Goal: Task Accomplishment & Management: Complete application form

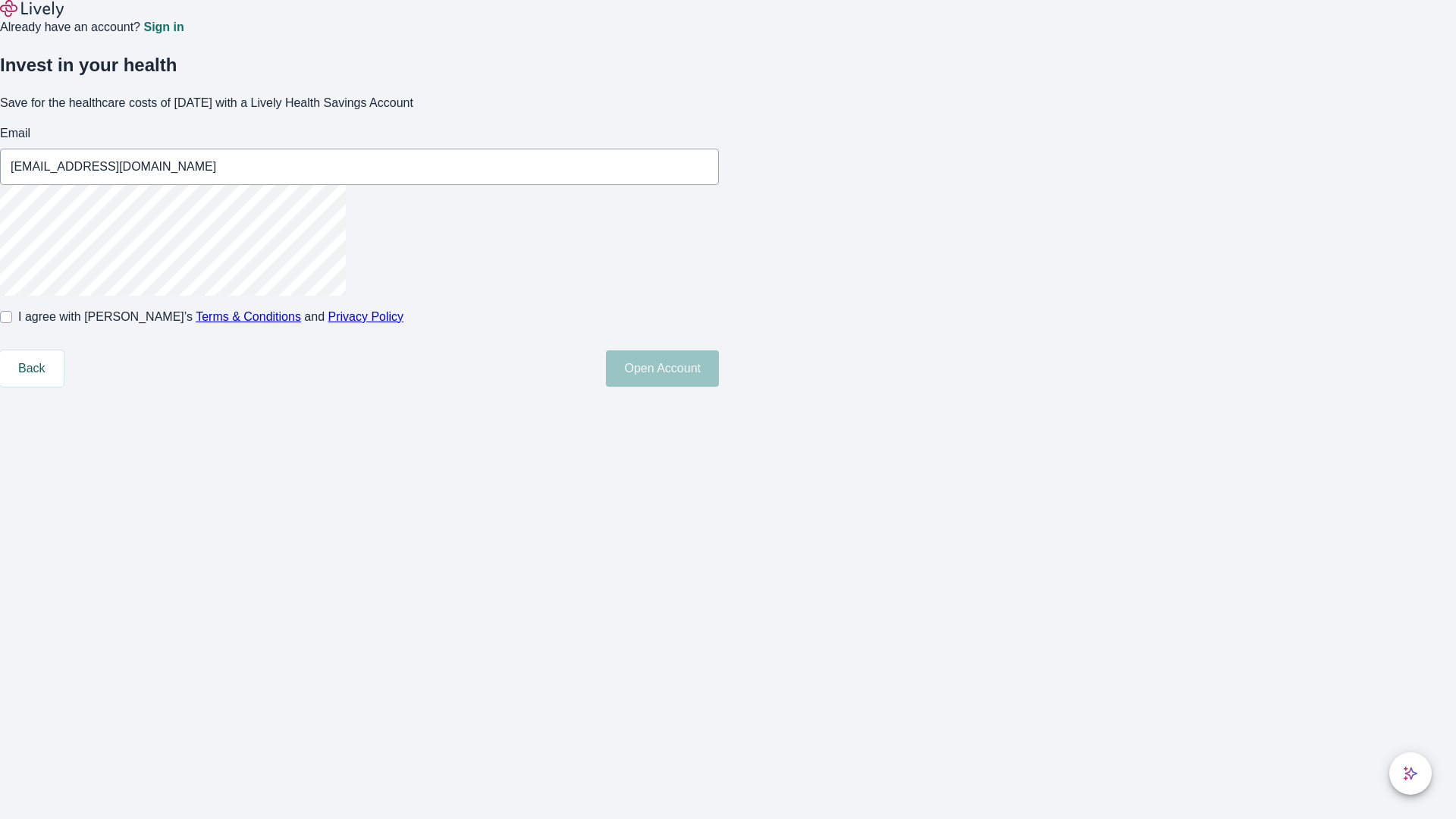
click at [12, 323] on input "I agree with Lively’s Terms & Conditions and Privacy Policy" at bounding box center [5, 316] width 12 height 12
checkbox input "true"
click at [719, 386] on button "Open Account" at bounding box center [662, 368] width 113 height 36
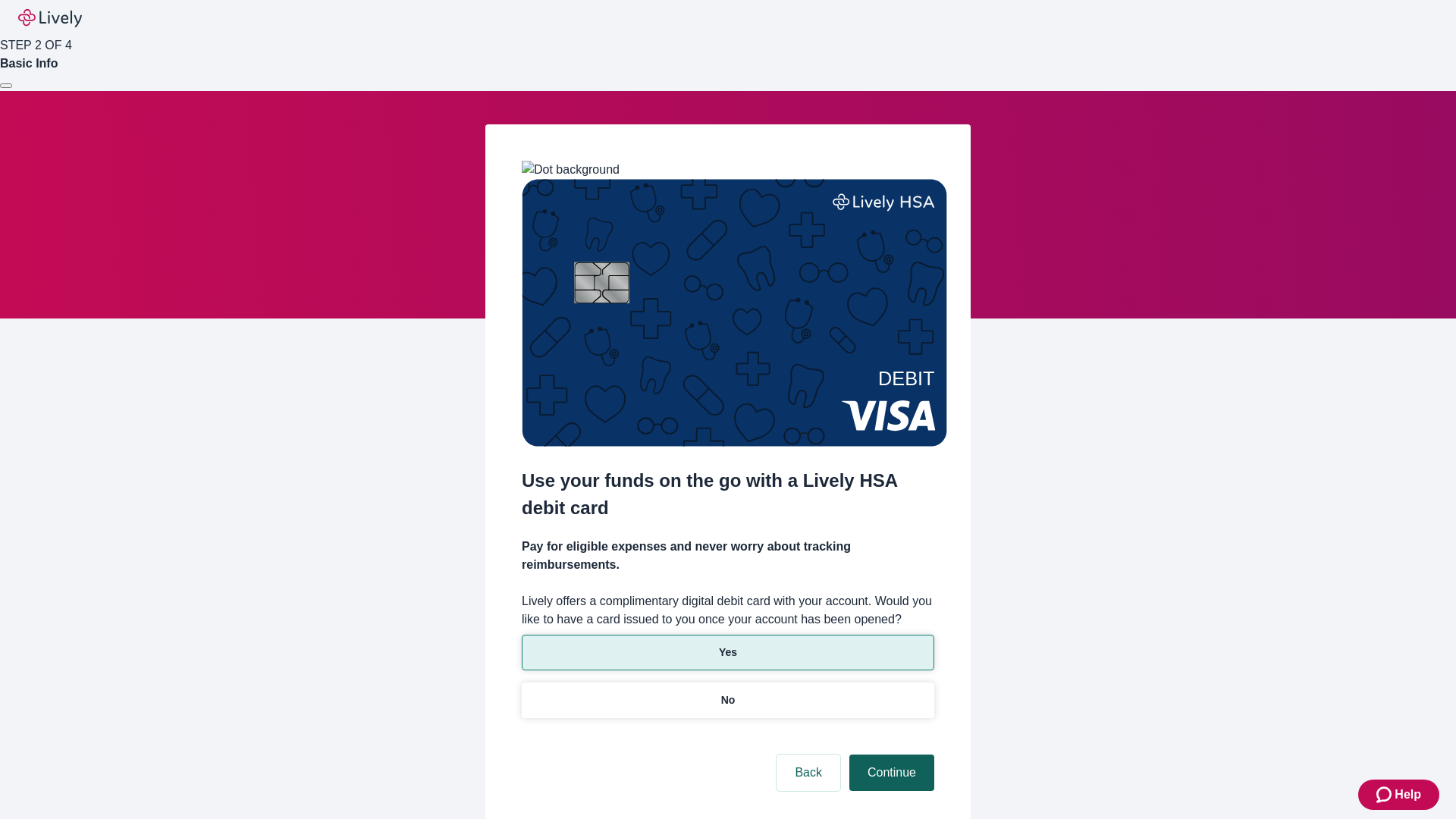
click at [727, 645] on p "Yes" at bounding box center [728, 653] width 18 height 16
click at [890, 755] on button "Continue" at bounding box center [892, 773] width 85 height 36
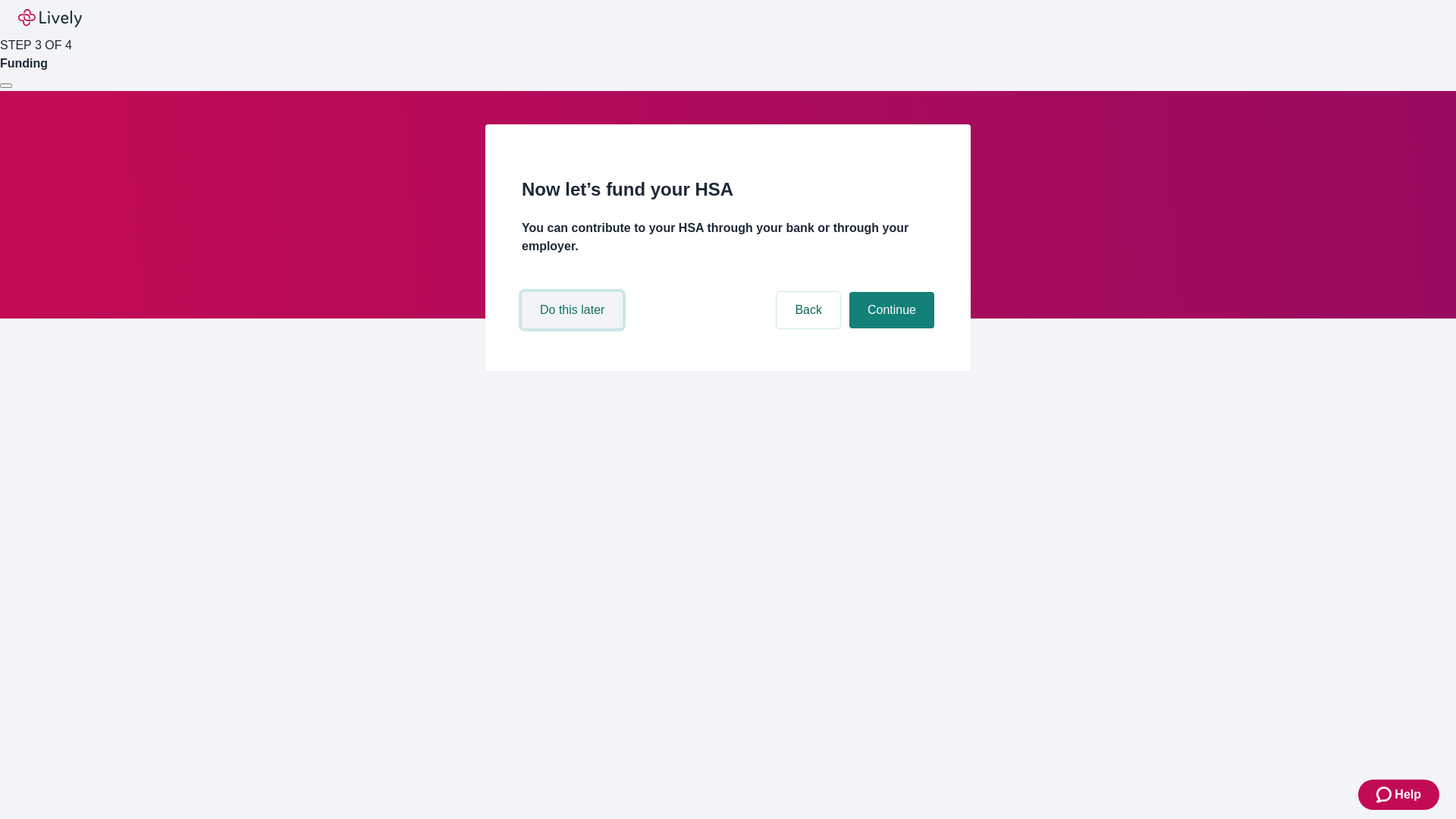
click at [574, 329] on button "Do this later" at bounding box center [573, 310] width 101 height 36
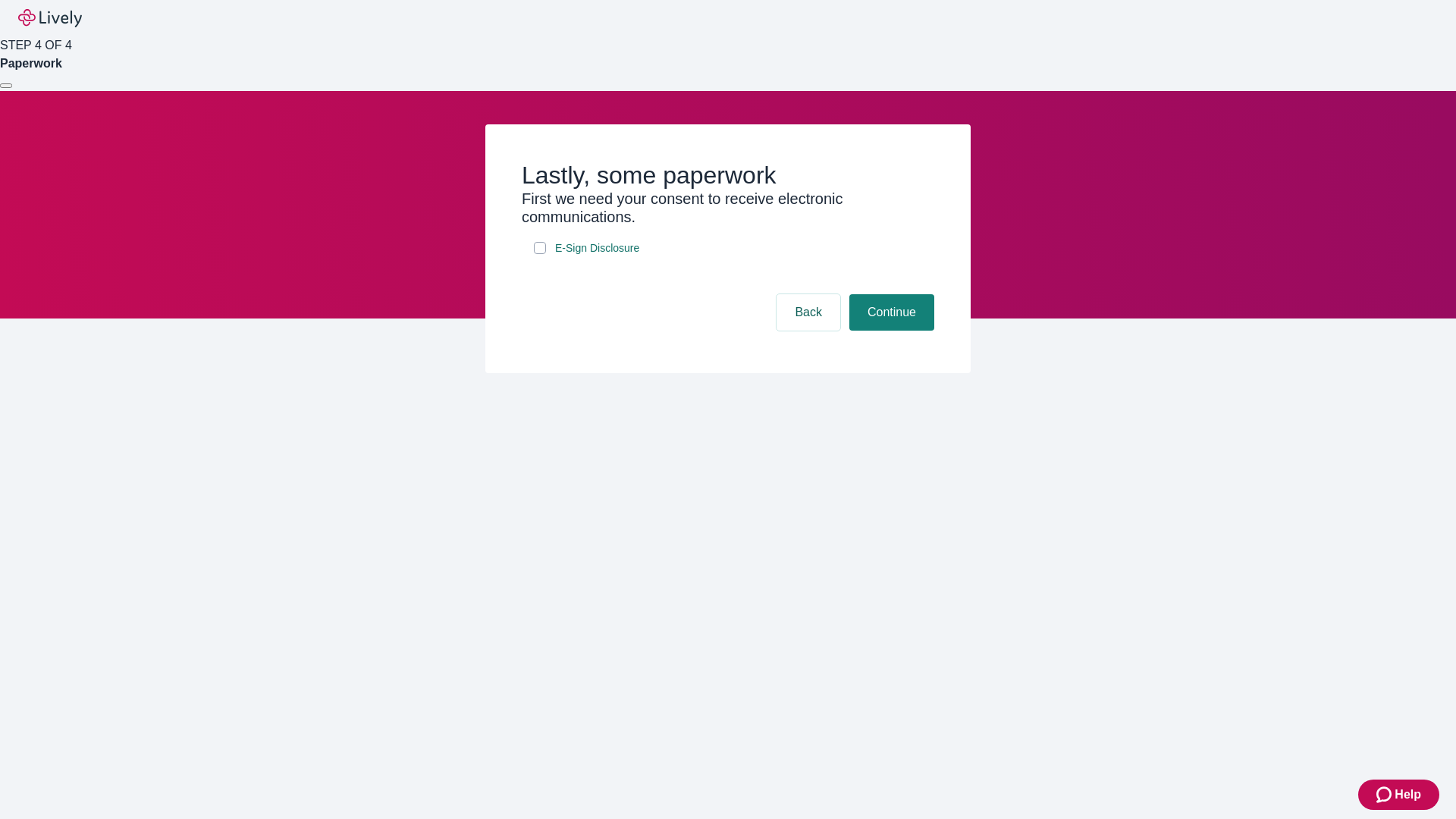
click at [540, 254] on input "E-Sign Disclosure" at bounding box center [539, 247] width 12 height 12
checkbox input "true"
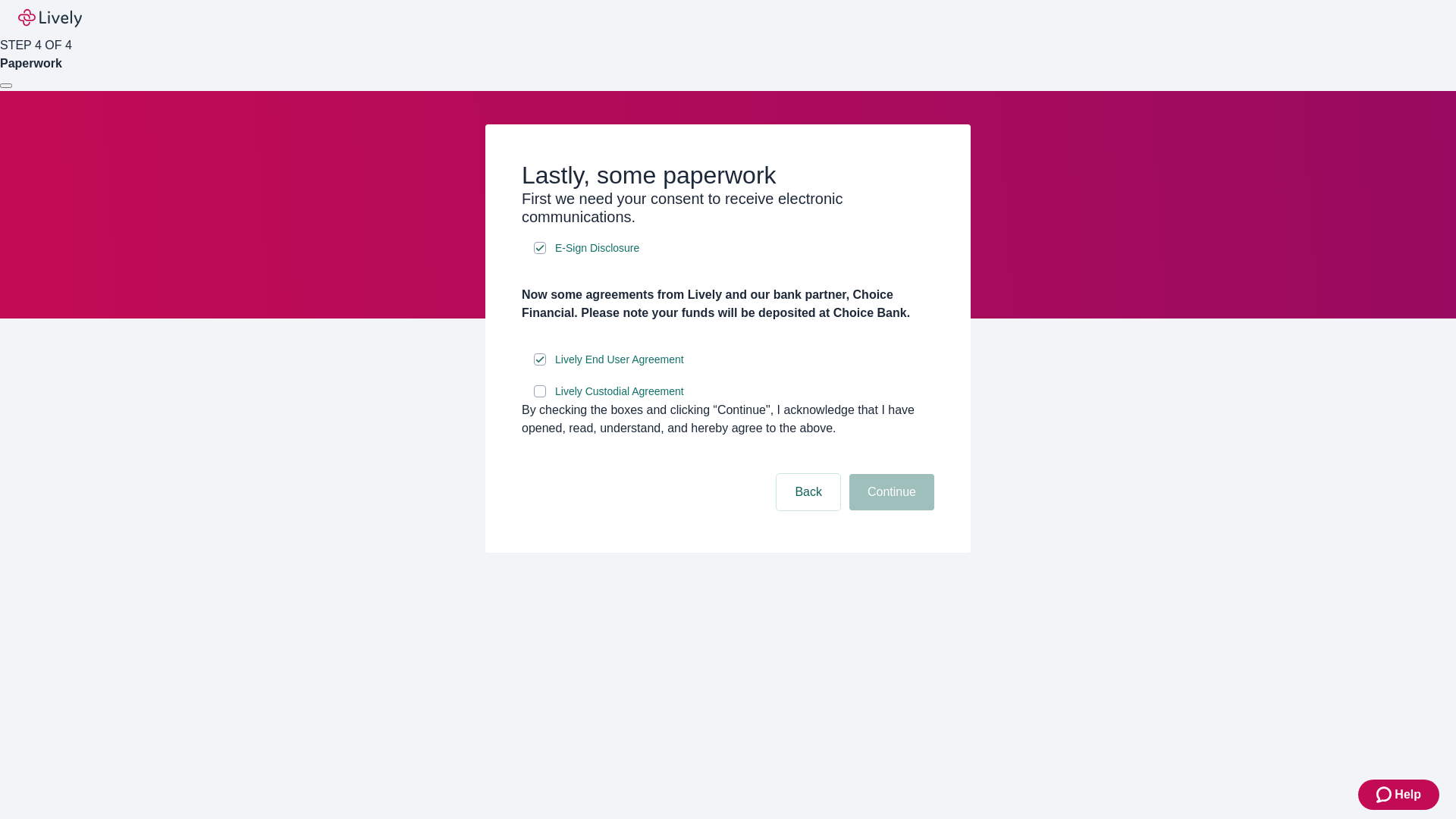
click at [540, 397] on input "Lively Custodial Agreement" at bounding box center [539, 391] width 12 height 12
checkbox input "true"
click at [890, 510] on button "Continue" at bounding box center [892, 492] width 85 height 36
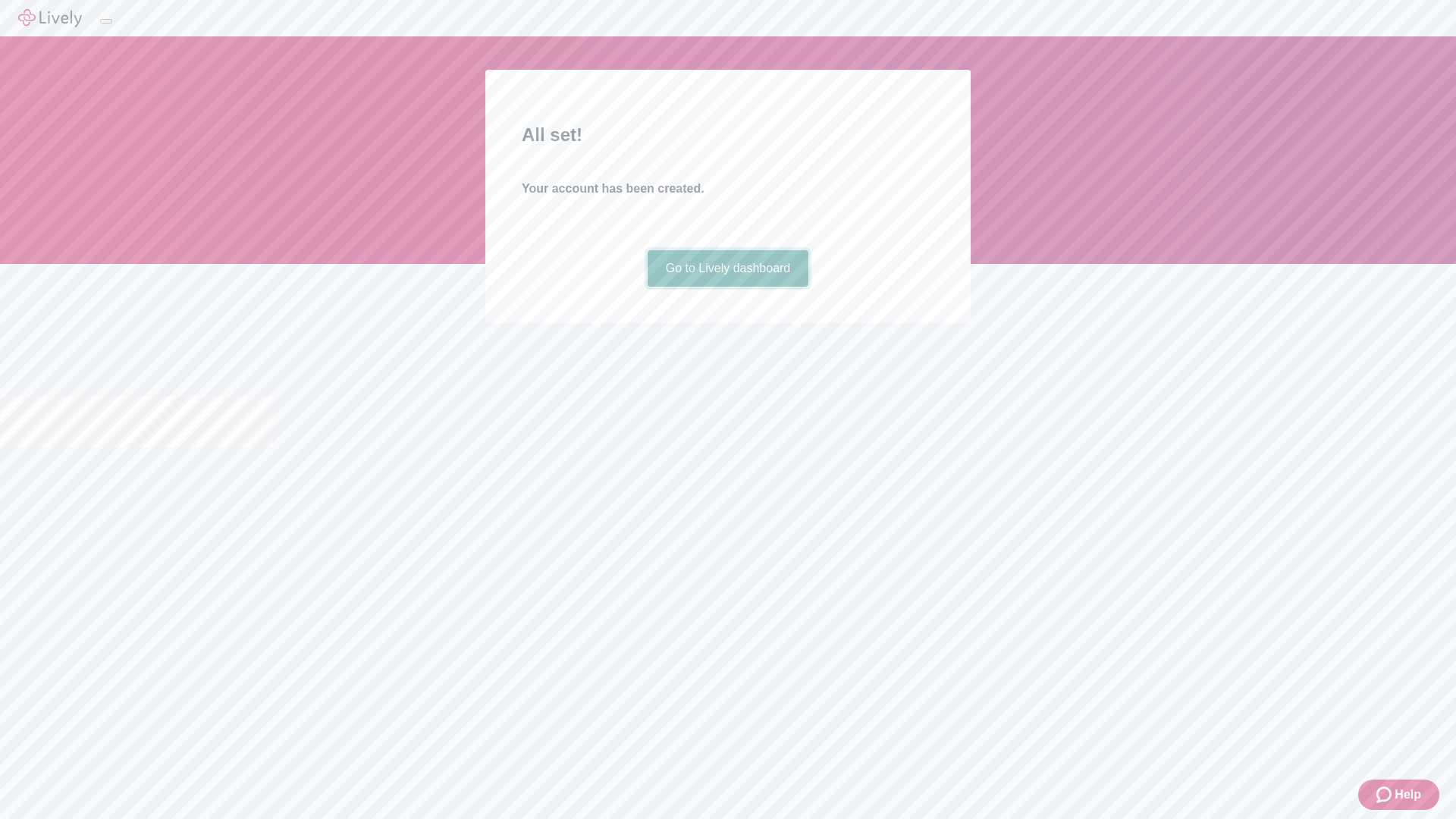
click at [727, 286] on link "Go to Lively dashboard" at bounding box center [728, 268] width 162 height 36
